Goal: Find specific page/section: Find specific page/section

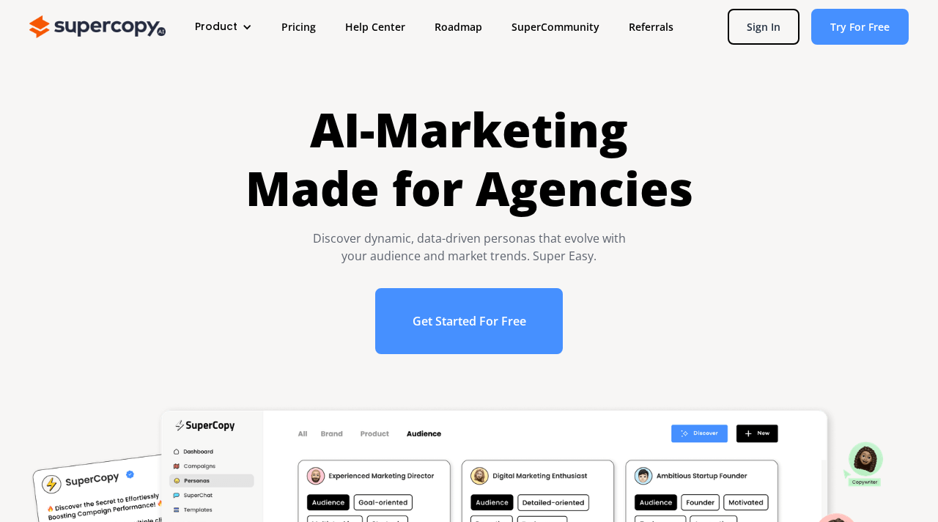
click at [763, 26] on link "Sign In" at bounding box center [764, 27] width 72 height 36
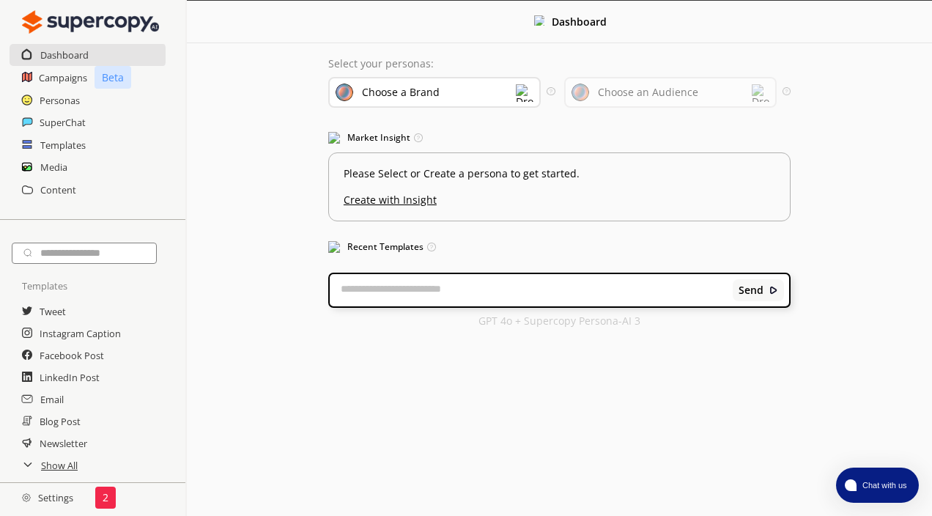
click at [95, 504] on div "2" at bounding box center [105, 498] width 21 height 22
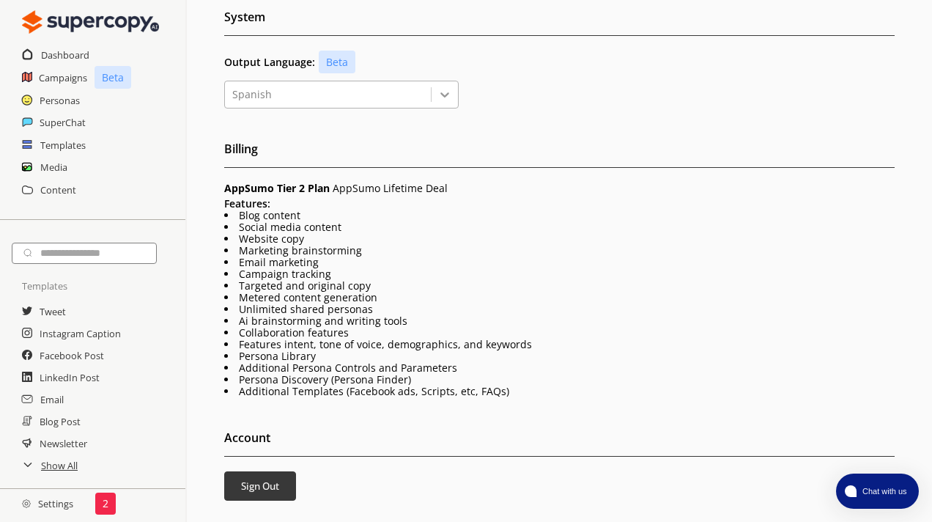
scroll to position [253, 0]
click at [73, 120] on h2 "SuperChat" at bounding box center [63, 122] width 47 height 22
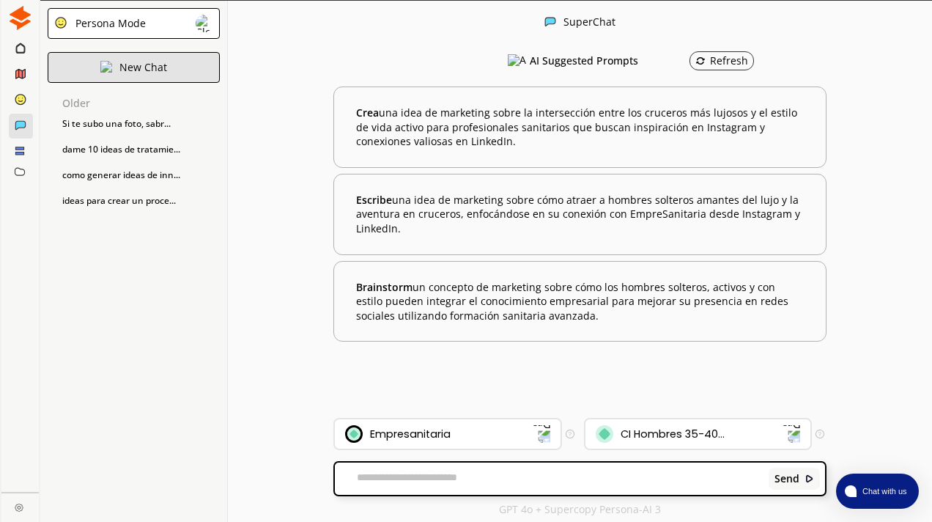
click at [114, 66] on div "New Chat" at bounding box center [134, 67] width 172 height 31
